Goal: Share content

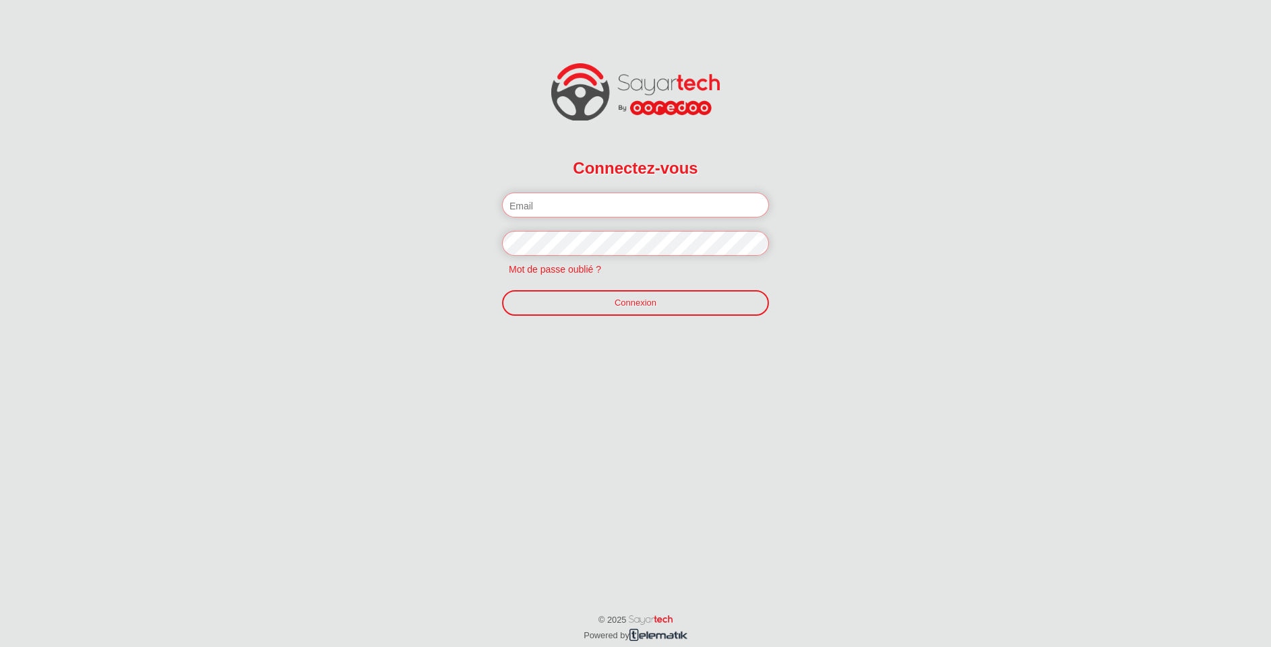
paste input "[PERSON_NAME][EMAIL_ADDRESS][DOMAIN_NAME]:"
click at [596, 210] on input "[PERSON_NAME][EMAIL_ADDRESS][DOMAIN_NAME]:" at bounding box center [635, 205] width 267 height 25
type input "[PERSON_NAME][EMAIL_ADDRESS][DOMAIN_NAME]"
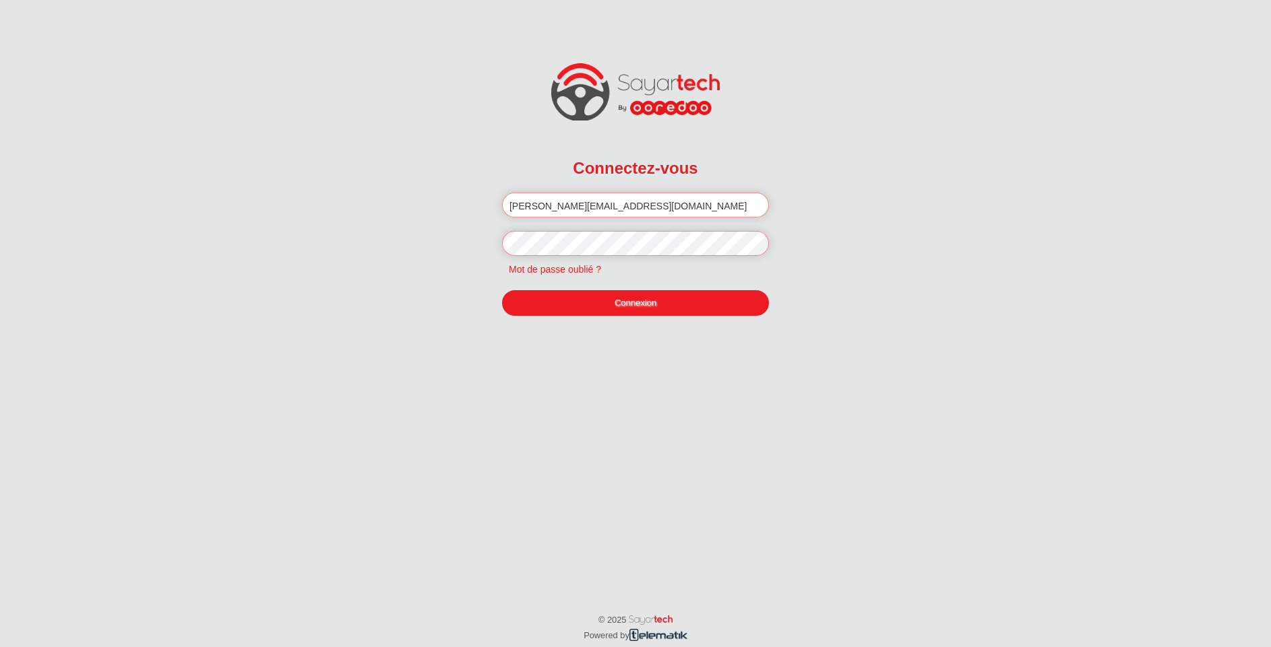
click at [591, 292] on link "Connexion" at bounding box center [635, 303] width 267 height 26
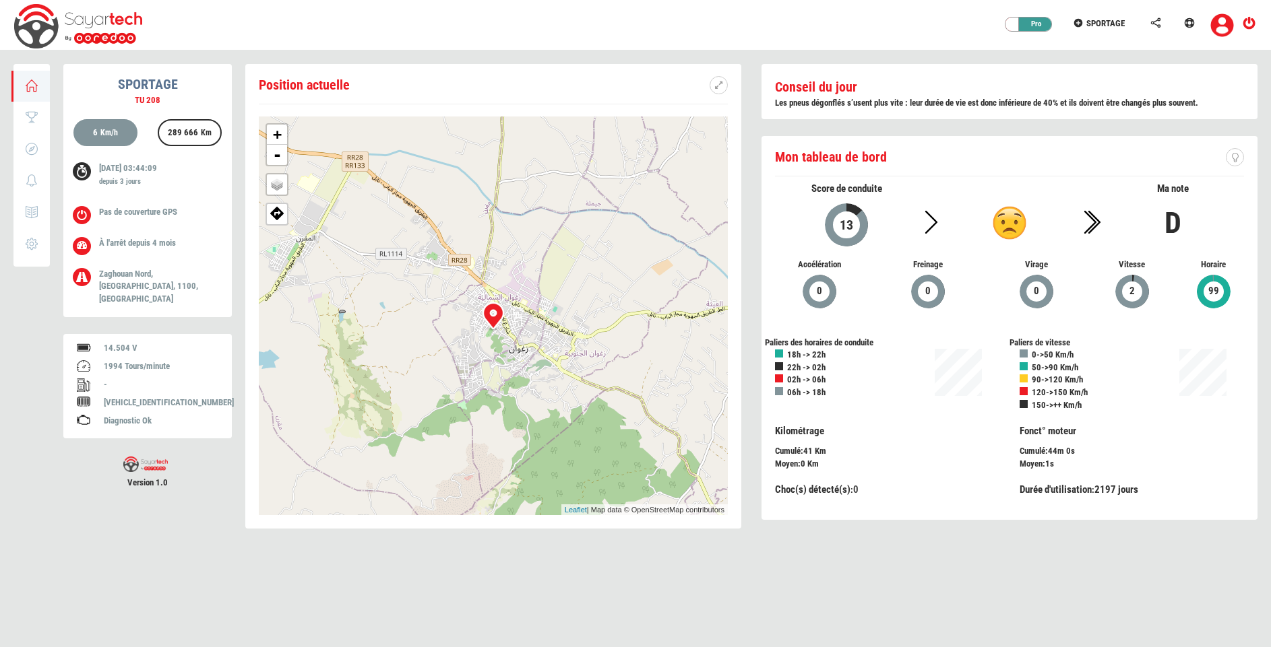
click at [1186, 18] on icon at bounding box center [1189, 22] width 12 height 9
click at [1154, 25] on icon at bounding box center [1155, 22] width 12 height 9
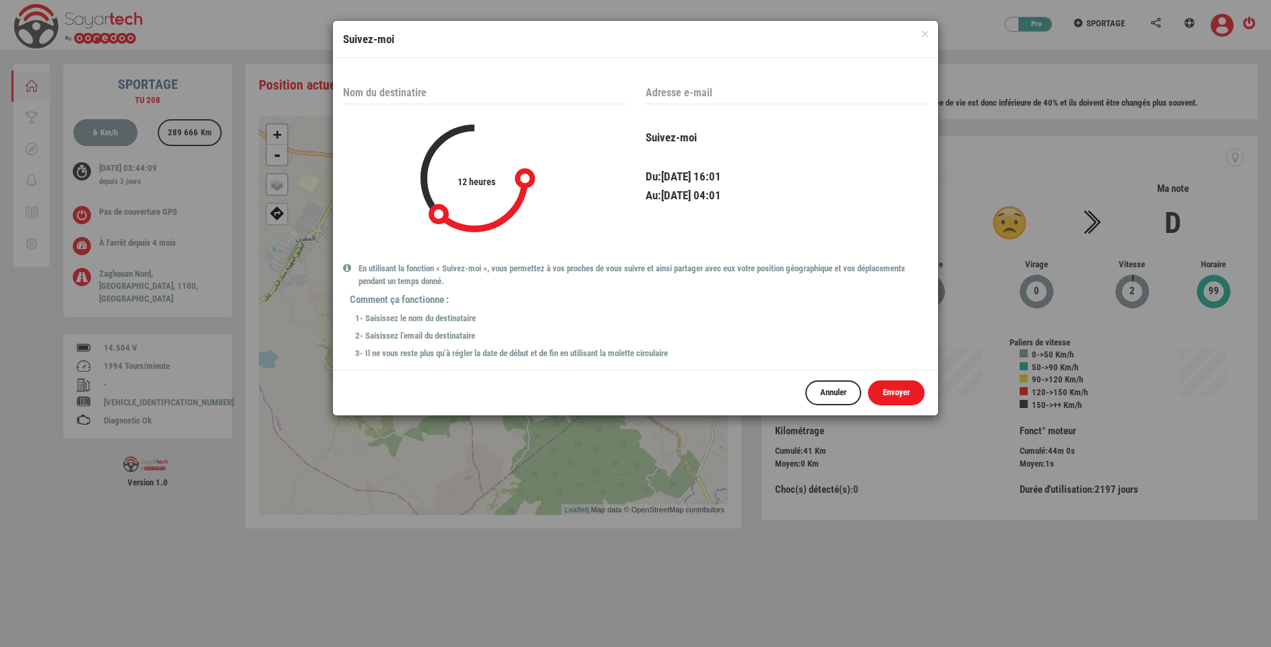
click at [895, 395] on span "Envoyer" at bounding box center [896, 392] width 27 height 10
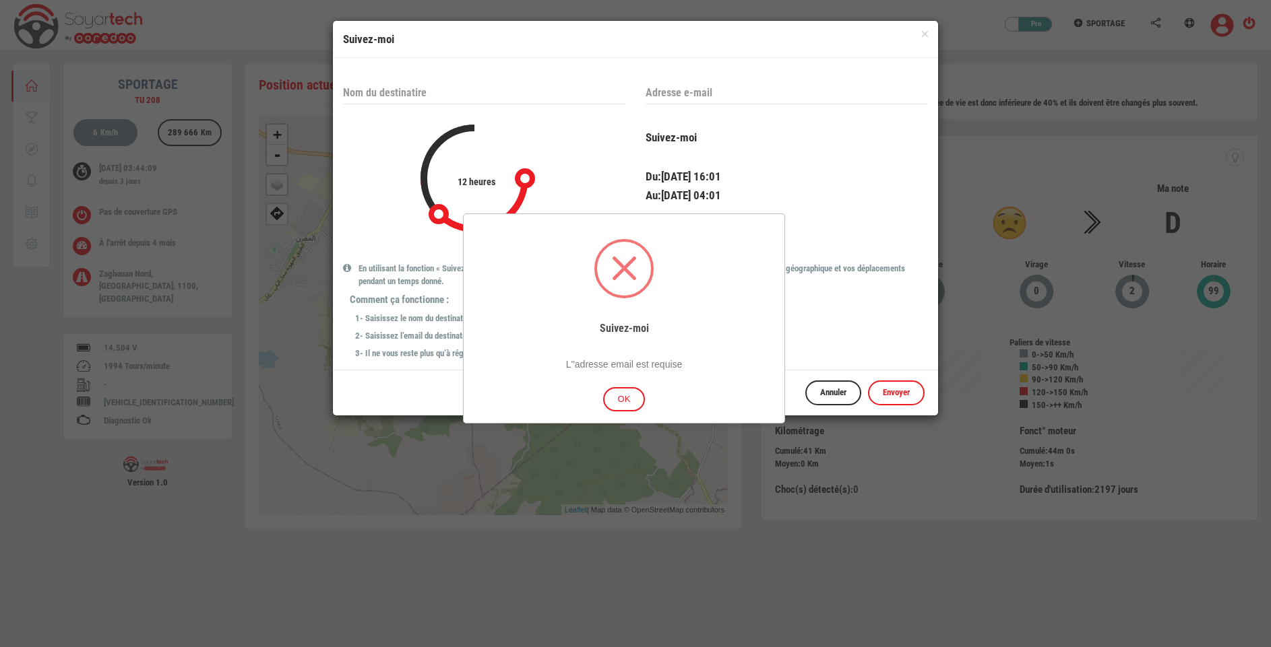
click at [630, 403] on button "OK" at bounding box center [624, 399] width 42 height 25
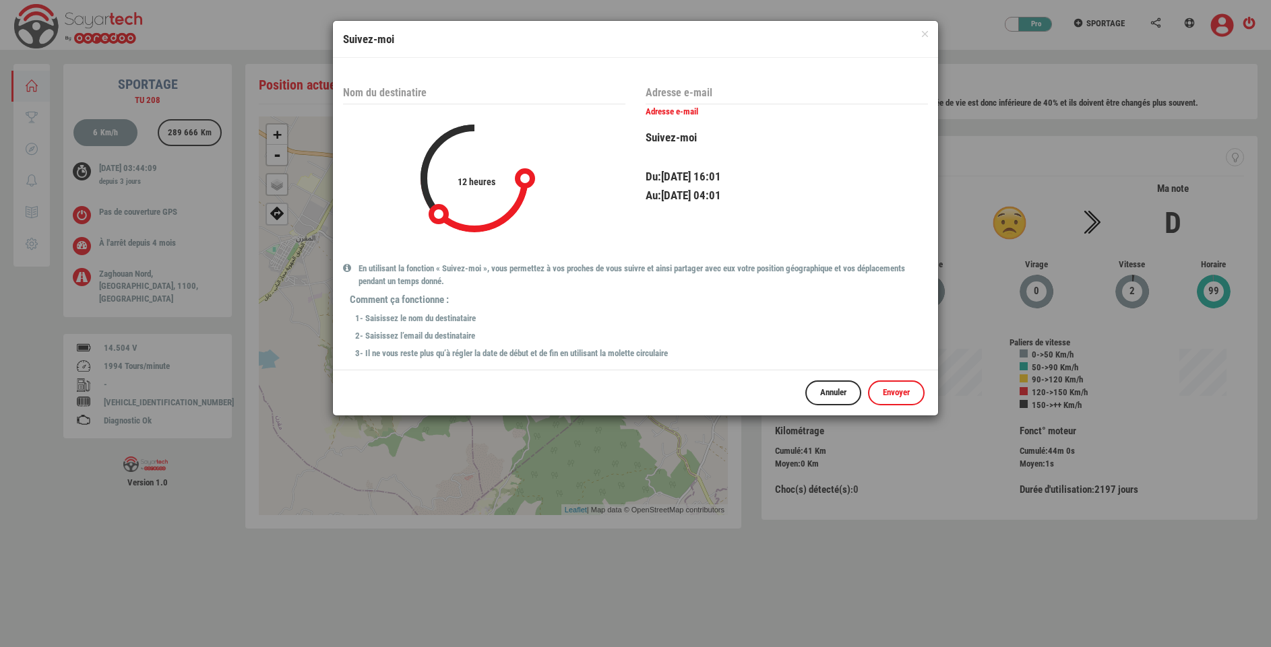
click at [690, 94] on input "text" at bounding box center [786, 93] width 282 height 23
type input "k"
type input "test@gmail.com"
drag, startPoint x: 528, startPoint y: 177, endPoint x: 517, endPoint y: 199, distance: 23.8
click at [517, 199] on div "slider_handle_start" at bounding box center [520, 198] width 26 height 26
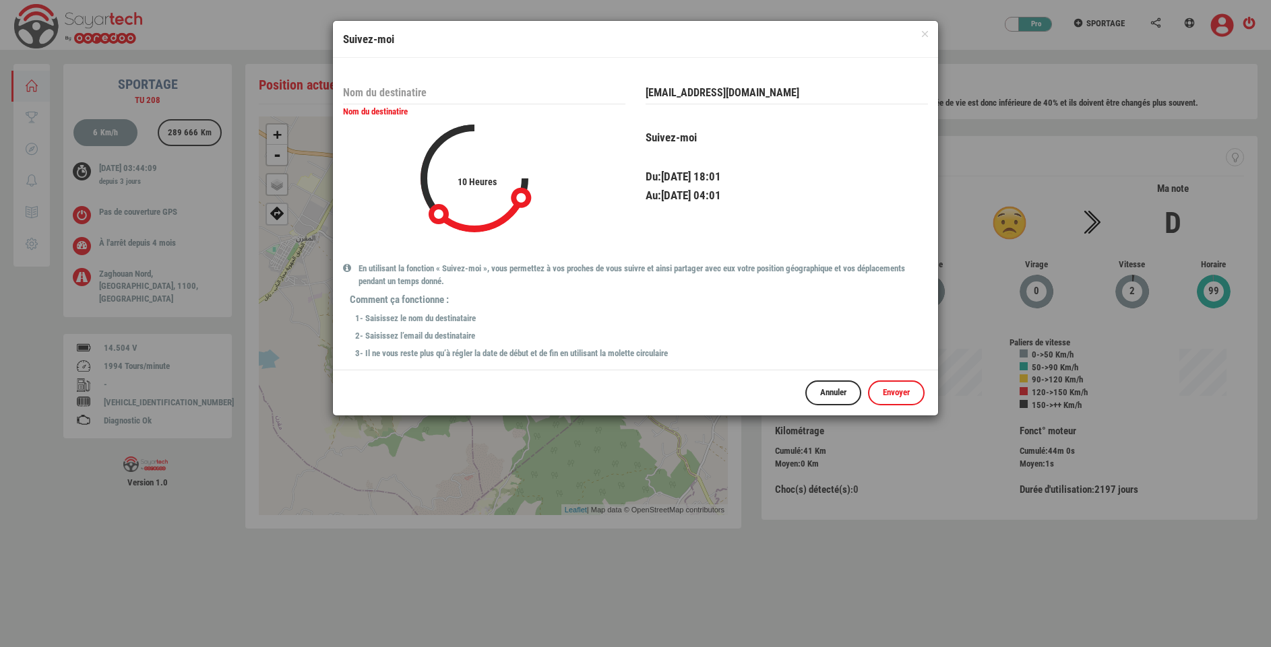
click at [480, 92] on input "text" at bounding box center [484, 93] width 282 height 23
click at [461, 94] on input "text" at bounding box center [484, 93] width 282 height 23
type input "f"
type input "test"
click at [883, 390] on span "Envoyer" at bounding box center [896, 392] width 27 height 10
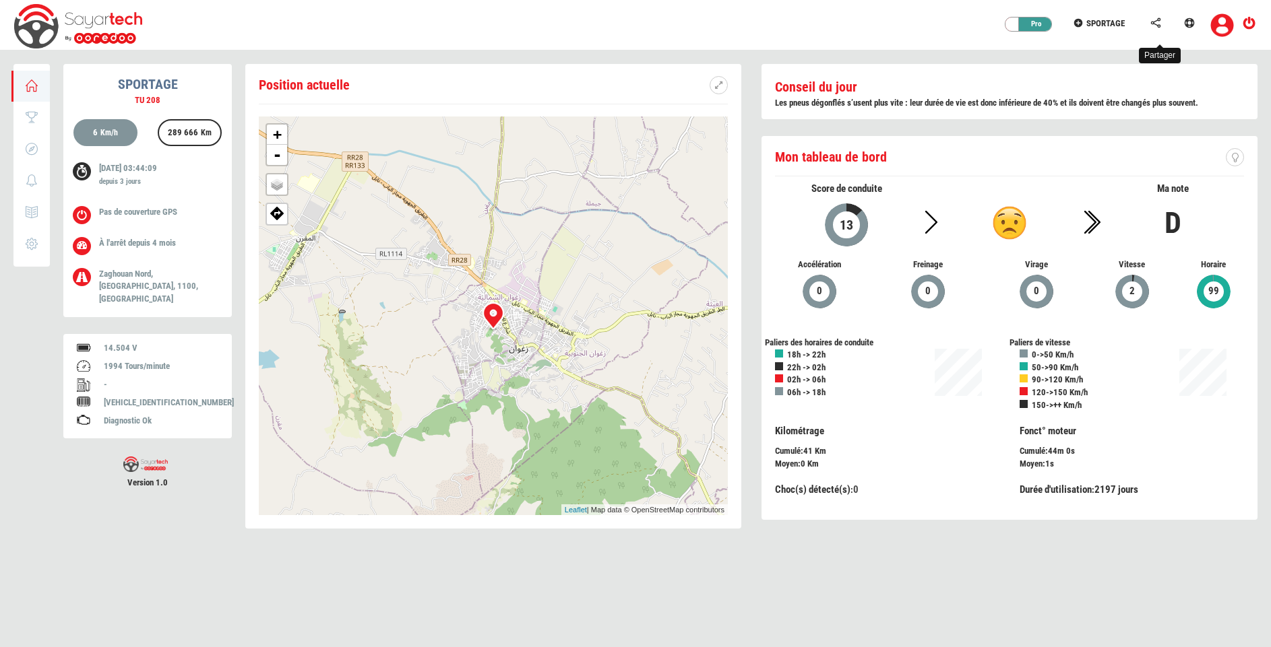
click at [1155, 24] on icon at bounding box center [1155, 22] width 12 height 9
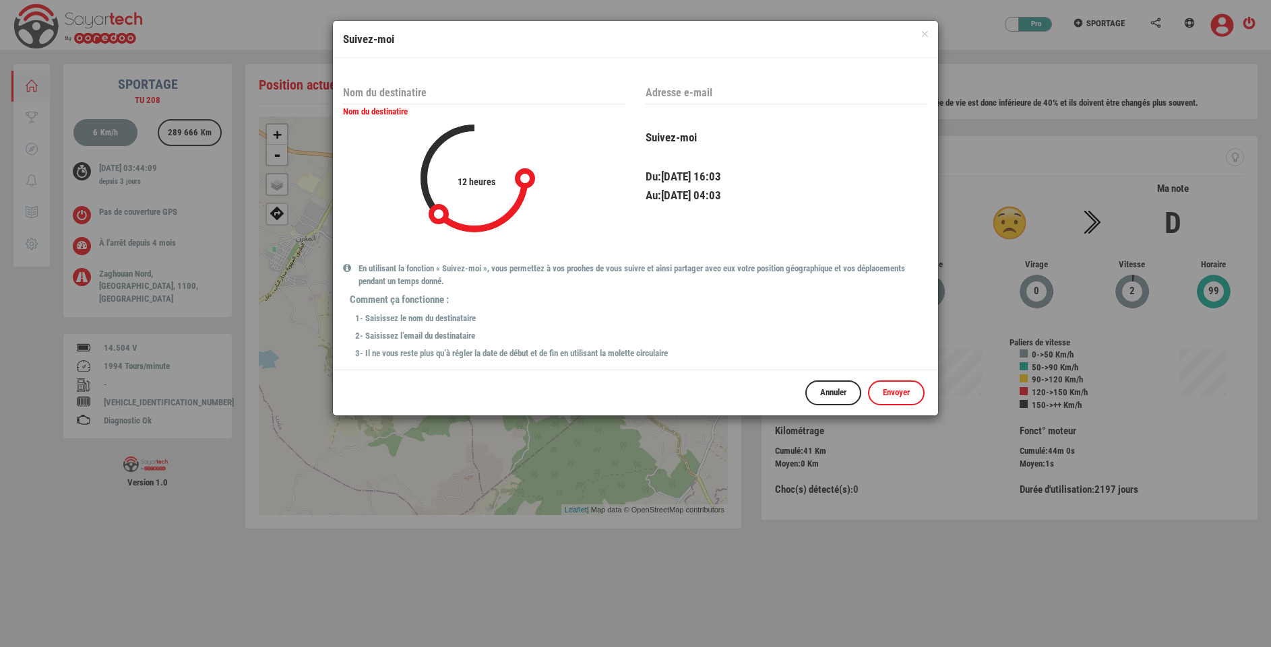
click at [428, 99] on input "text" at bounding box center [484, 93] width 282 height 23
type input "test"
click at [712, 89] on input "text" at bounding box center [786, 93] width 282 height 23
type input "i"
type input "mist@gmail.com"
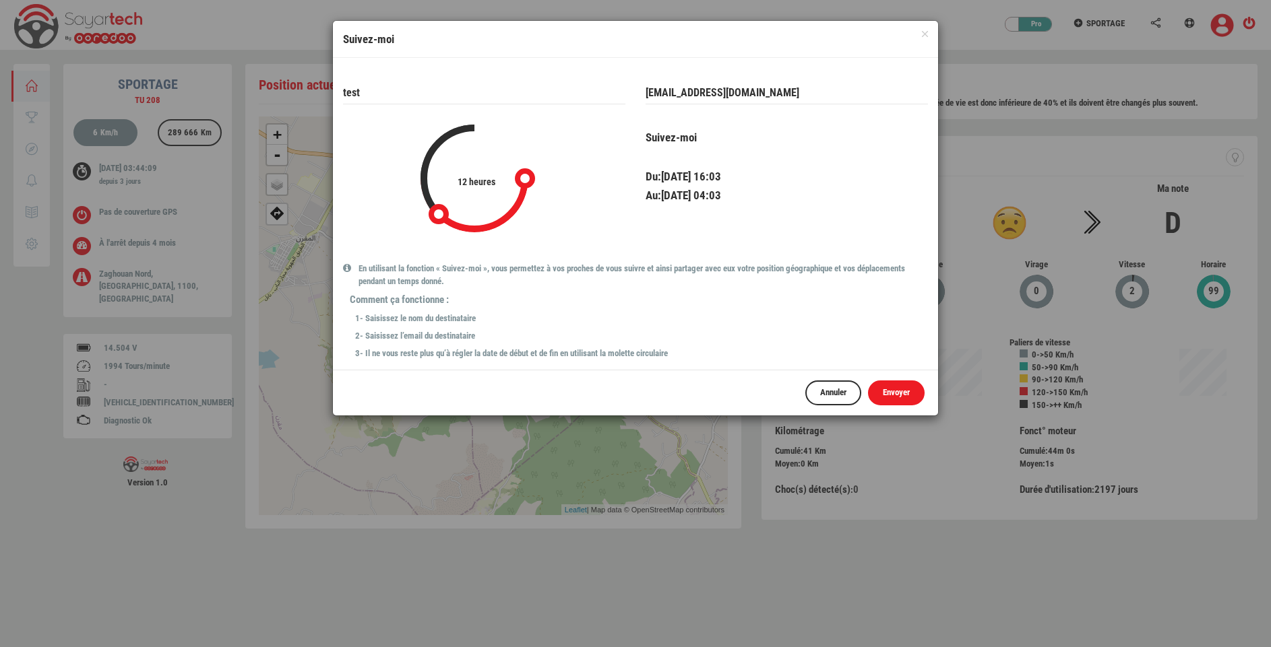
click at [893, 399] on link "Envoyer" at bounding box center [896, 393] width 57 height 25
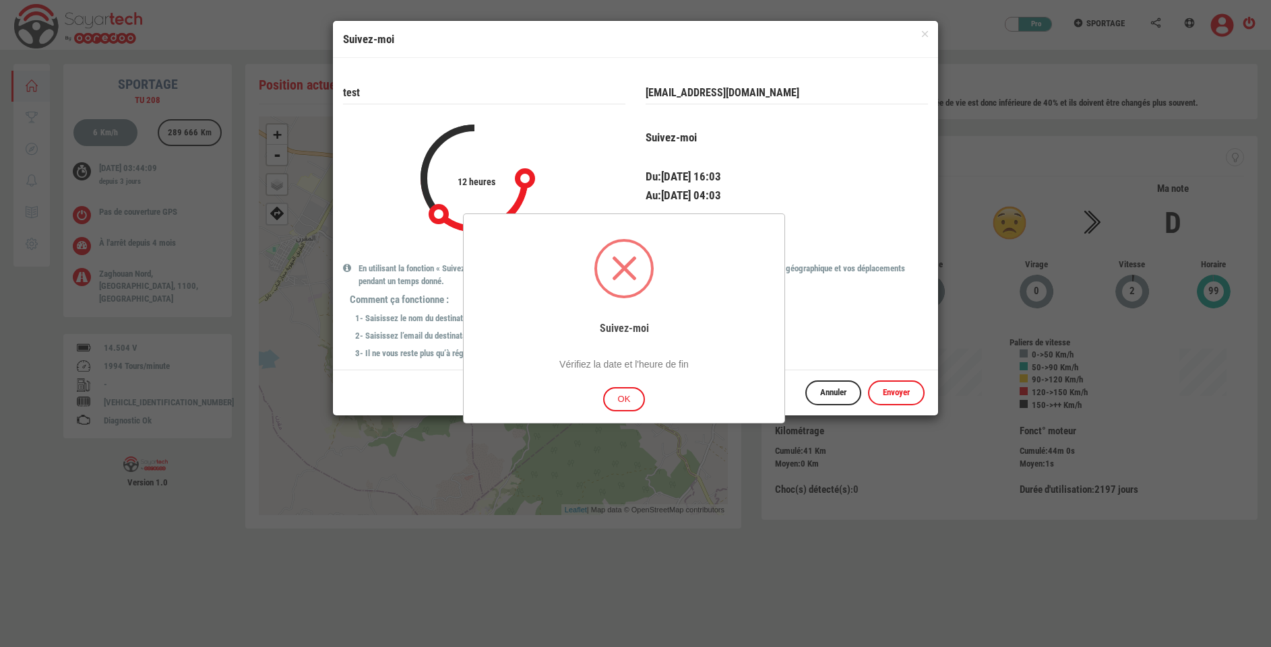
click at [615, 406] on button "OK" at bounding box center [624, 399] width 42 height 25
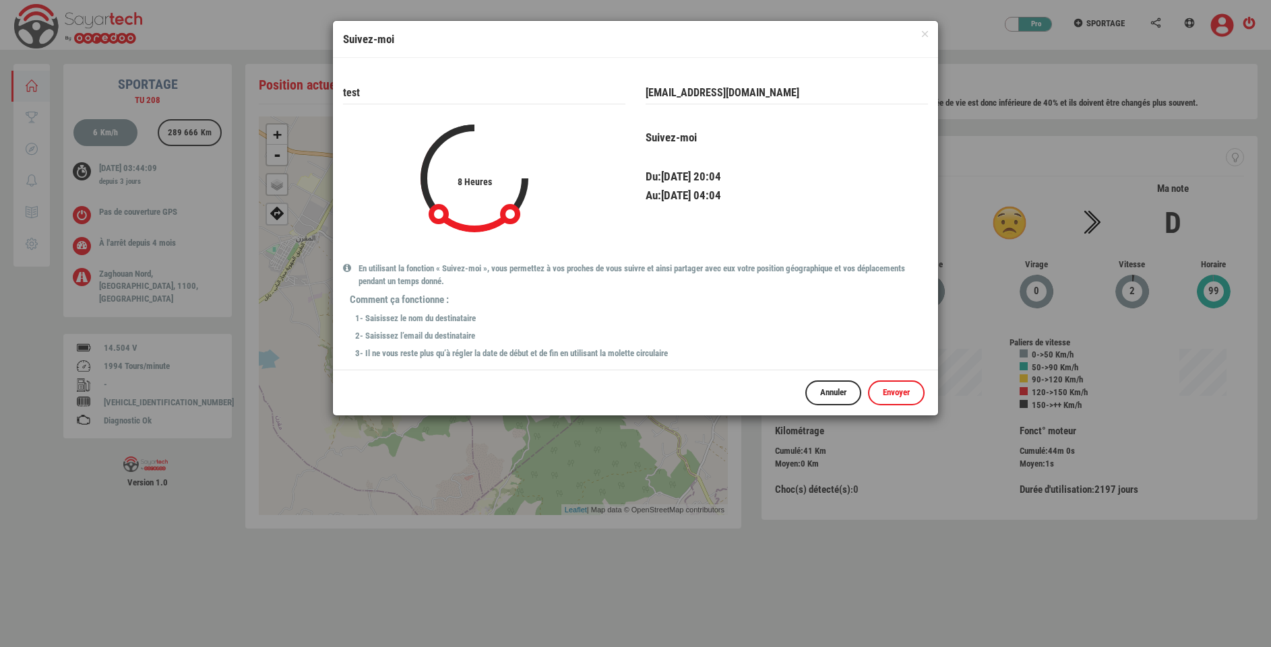
drag, startPoint x: 531, startPoint y: 183, endPoint x: 506, endPoint y: 223, distance: 46.9
click at [506, 223] on div "slider_handle_start" at bounding box center [510, 214] width 28 height 28
click at [877, 381] on link "Envoyer" at bounding box center [896, 393] width 57 height 25
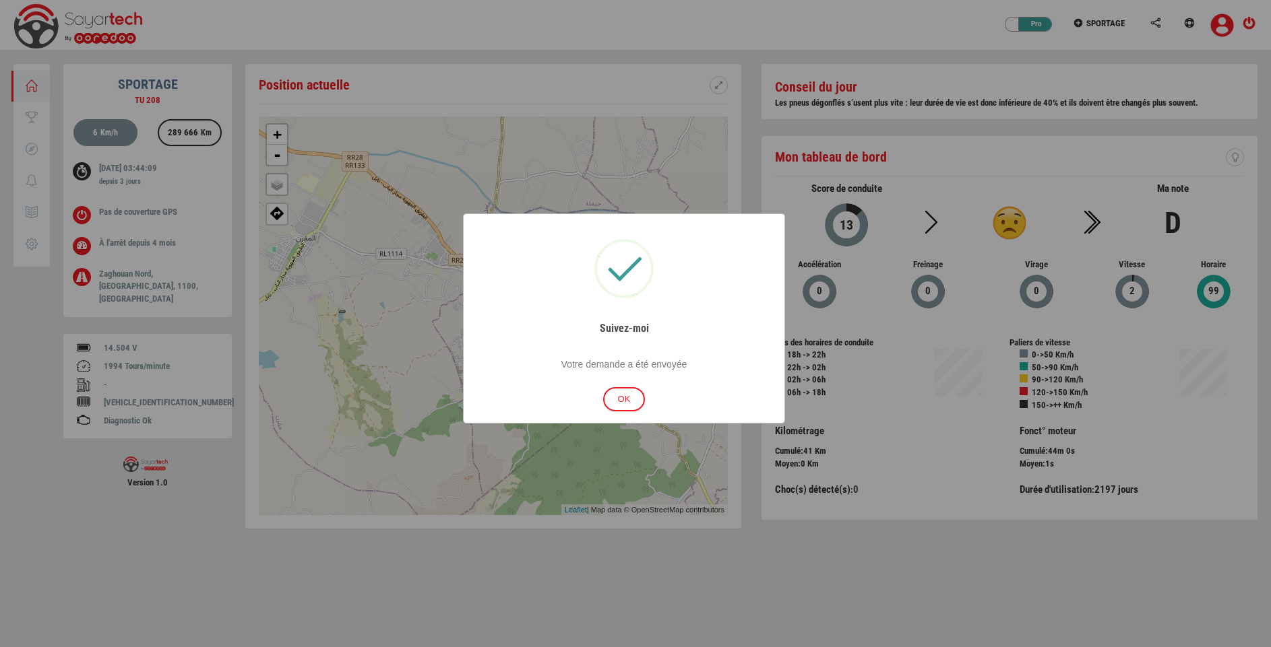
click at [629, 395] on button "OK" at bounding box center [624, 399] width 42 height 25
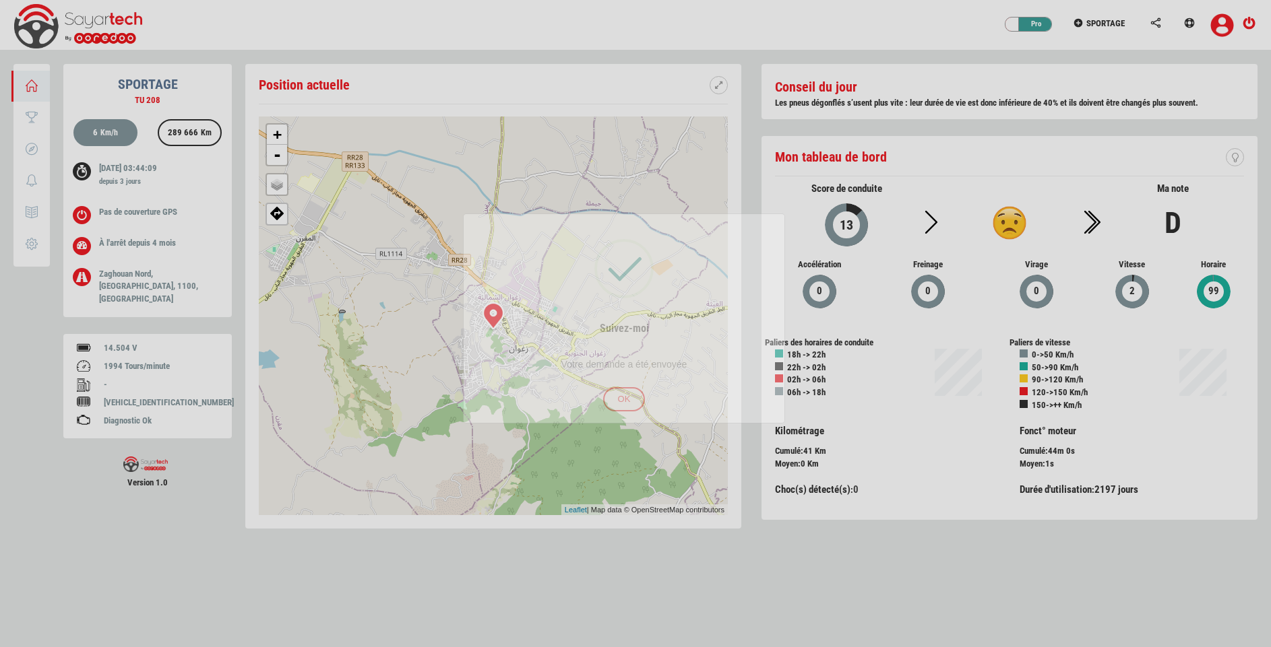
click at [629, 395] on body "Privé Pro SPORTAGE Aperçu Score Trajets 0 Notifications 0 Rapport Paramètres SP…" at bounding box center [635, 273] width 1271 height 546
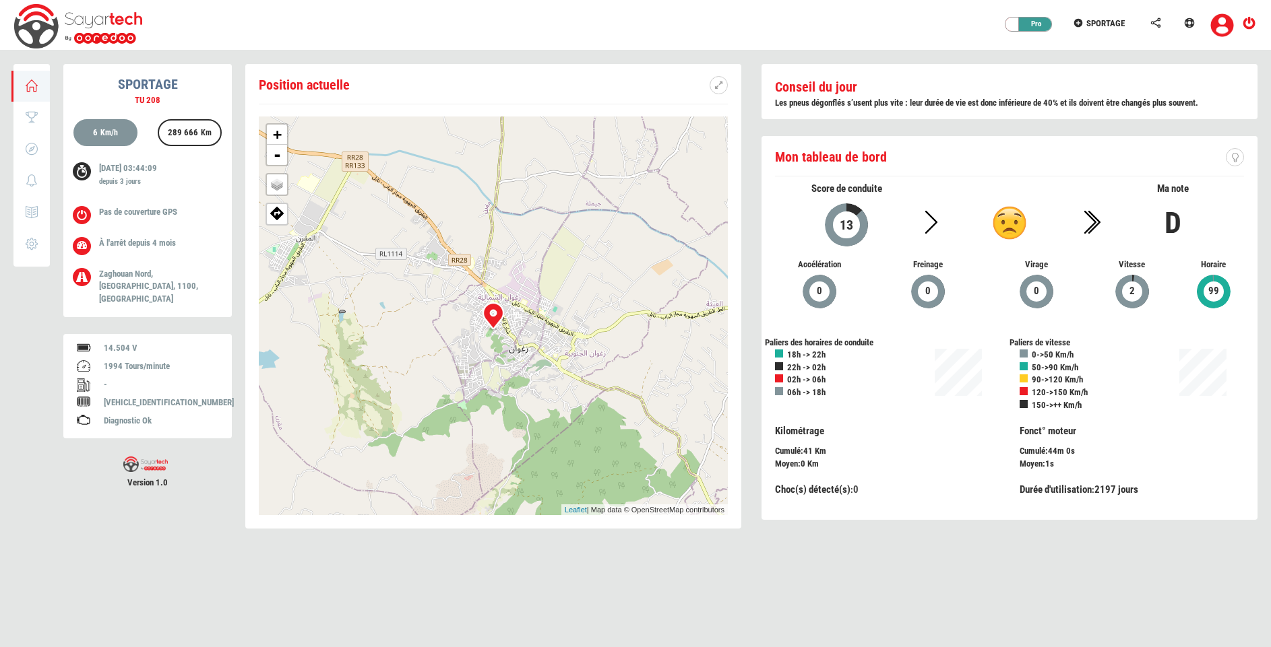
click at [1225, 26] on img at bounding box center [1222, 25] width 24 height 24
click at [1248, 22] on icon at bounding box center [1248, 23] width 17 height 9
